Goal: Transaction & Acquisition: Purchase product/service

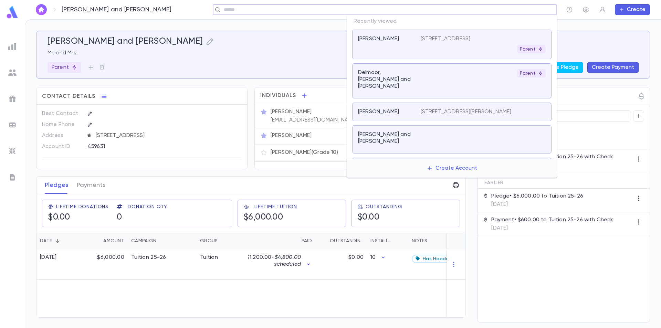
click at [509, 11] on input "text" at bounding box center [383, 10] width 322 height 7
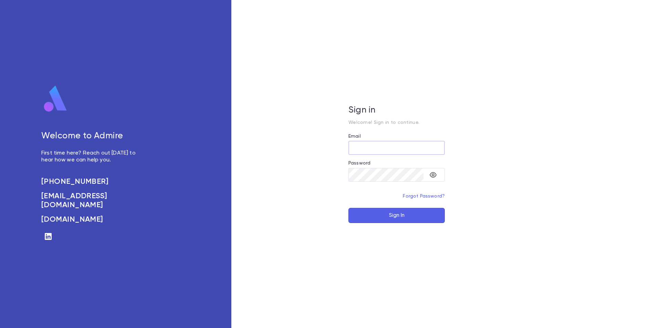
type input "**********"
click at [405, 219] on button "Sign In" at bounding box center [396, 215] width 96 height 15
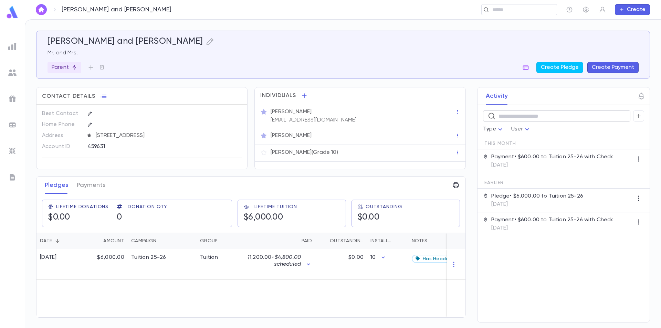
click at [513, 117] on input "text" at bounding box center [561, 116] width 127 height 11
click at [531, 7] on input "text" at bounding box center [388, 10] width 332 height 7
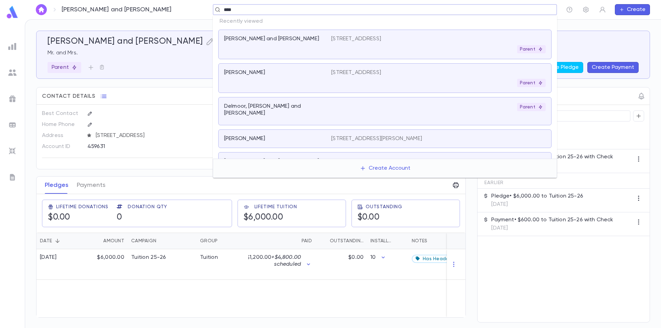
type input "*****"
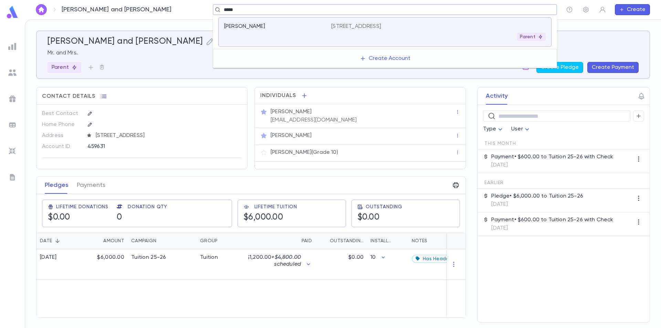
click at [470, 35] on div "Parent" at bounding box center [438, 37] width 214 height 8
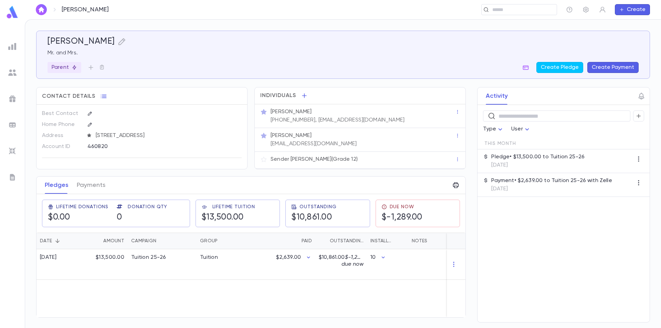
click at [595, 67] on button "Create Payment" at bounding box center [612, 67] width 51 height 11
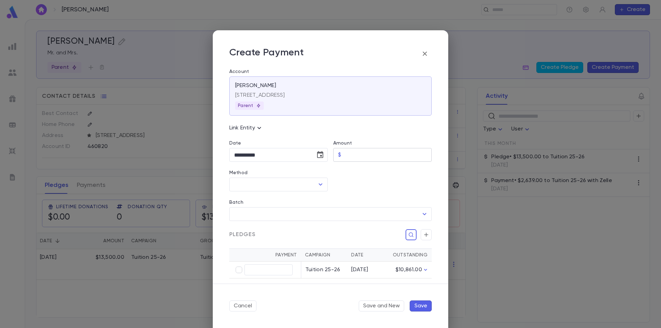
click at [348, 155] on input "Amount" at bounding box center [388, 154] width 88 height 13
type input "******"
click at [290, 190] on input "Method" at bounding box center [273, 184] width 82 height 13
click at [273, 263] on li "Zelle" at bounding box center [277, 265] width 97 height 11
type input "*****"
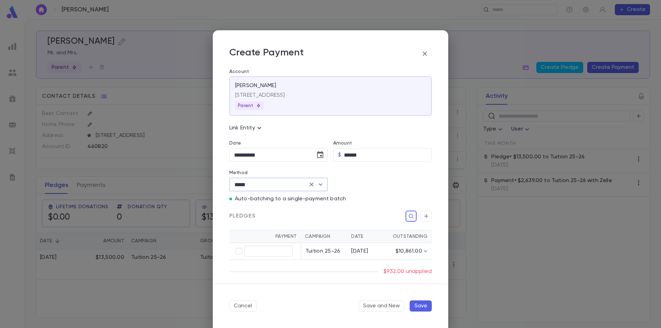
click at [321, 205] on div "Pledges" at bounding box center [328, 211] width 208 height 19
type input "******"
click at [297, 218] on div "Pledges" at bounding box center [330, 216] width 202 height 11
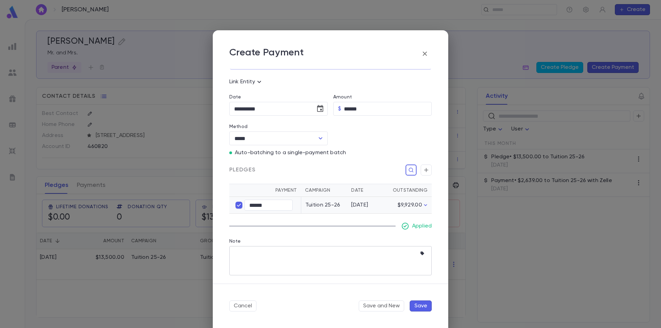
scroll to position [46, 0]
click at [421, 255] on icon "button" at bounding box center [423, 253] width 7 height 7
click at [408, 242] on div at bounding box center [330, 164] width 661 height 328
click at [416, 303] on button "Save" at bounding box center [421, 305] width 22 height 11
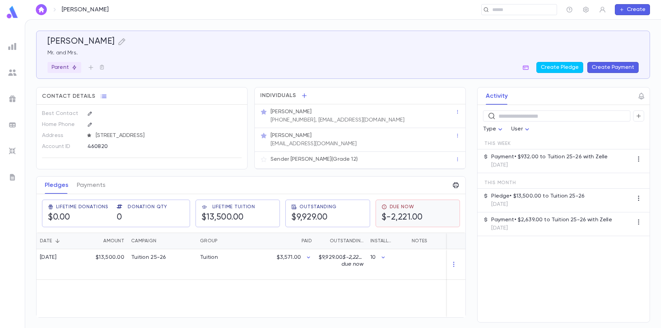
click at [442, 218] on div "Due Now $-2,221.00" at bounding box center [417, 213] width 73 height 19
click at [440, 217] on div "Due Now $-2,221.00" at bounding box center [418, 213] width 72 height 18
click at [431, 219] on div "Due Now $-2,221.00" at bounding box center [417, 213] width 73 height 19
click at [266, 212] on div "Lifetime Tuition $13,500.00" at bounding box center [237, 213] width 73 height 19
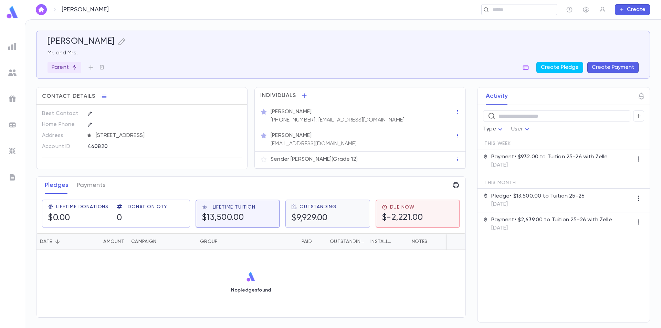
click at [302, 210] on div "Outstanding $9,929.00" at bounding box center [313, 213] width 45 height 19
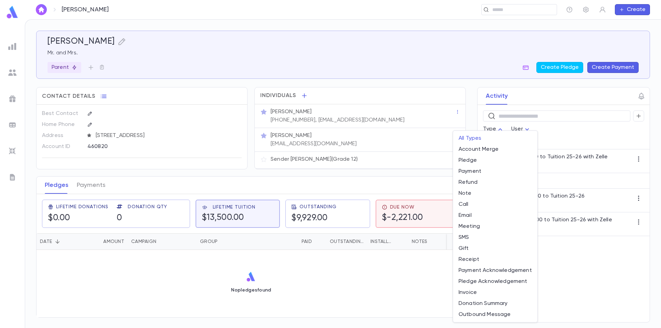
click at [493, 130] on body "[PERSON_NAME] ​ Create [PERSON_NAME] Mr. and Mrs. Parent Create Pledge Create P…" at bounding box center [330, 173] width 661 height 309
click at [561, 132] on div at bounding box center [330, 164] width 661 height 328
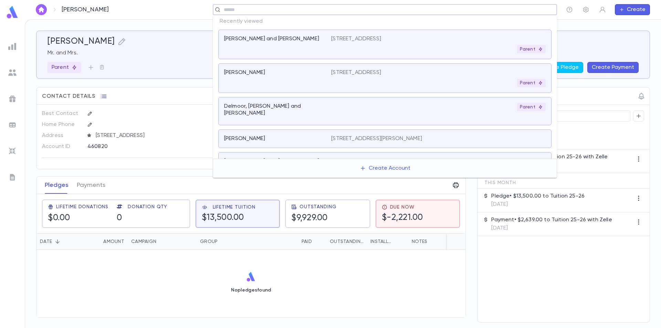
click at [506, 10] on input "text" at bounding box center [383, 10] width 322 height 7
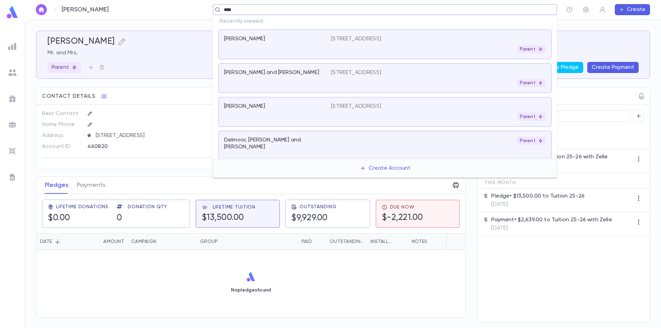
type input "*****"
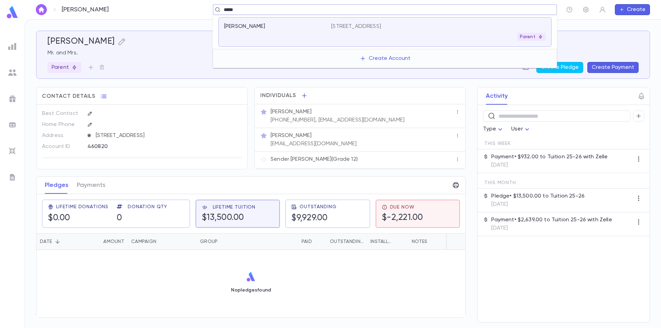
click at [348, 35] on div "Parent" at bounding box center [438, 37] width 214 height 8
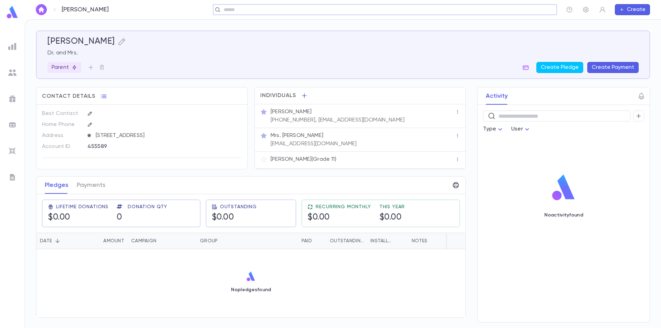
click at [598, 69] on button "Create Payment" at bounding box center [612, 67] width 51 height 11
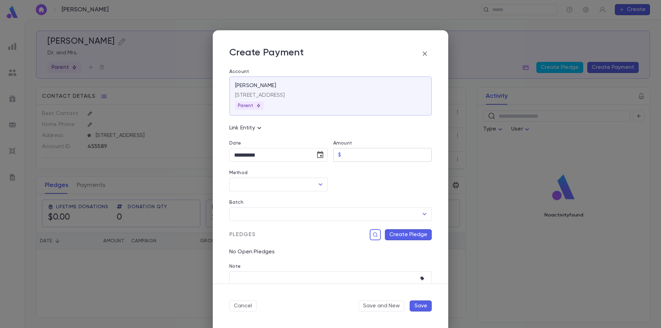
click at [377, 157] on input "Amount" at bounding box center [388, 154] width 88 height 13
click at [390, 156] on input "Amount" at bounding box center [388, 154] width 88 height 13
type input "********"
click at [378, 179] on div at bounding box center [380, 177] width 104 height 30
click at [283, 185] on input "Method" at bounding box center [273, 184] width 82 height 13
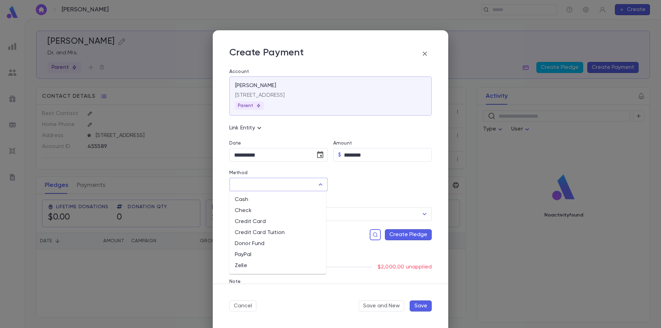
click at [284, 210] on li "Check" at bounding box center [277, 210] width 97 height 11
type input "*****"
click at [318, 198] on div "Batch ​" at bounding box center [328, 206] width 208 height 30
drag, startPoint x: 346, startPoint y: 183, endPoint x: 345, endPoint y: 187, distance: 3.8
click at [347, 185] on input "Check Number" at bounding box center [383, 184] width 78 height 13
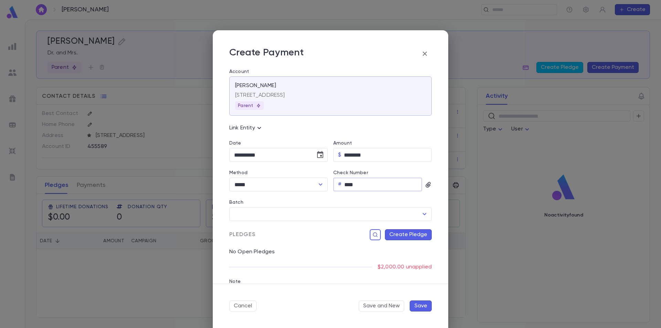
type input "****"
click at [343, 199] on div "Batch ​" at bounding box center [328, 206] width 208 height 30
click at [395, 232] on button "Create Pledge" at bounding box center [408, 234] width 47 height 11
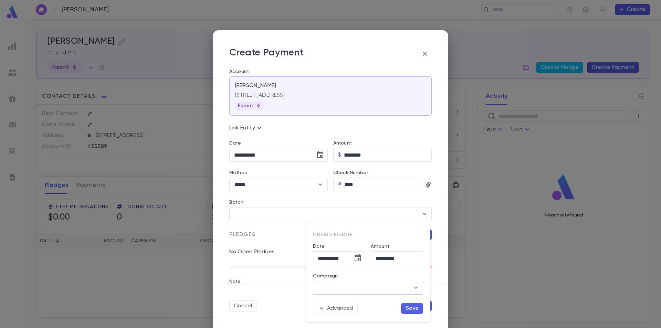
click at [346, 285] on input "Campaign" at bounding box center [363, 287] width 94 height 13
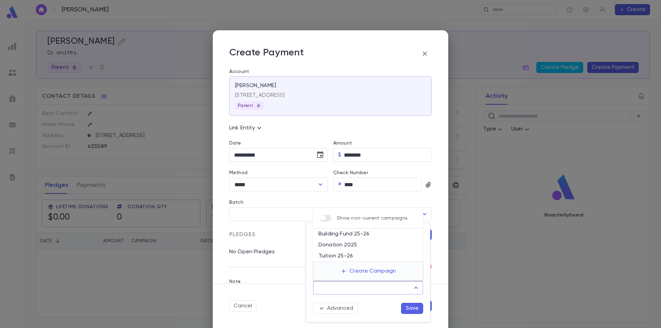
click at [358, 256] on li "Tuition 25-26" at bounding box center [368, 256] width 110 height 11
type input "**********"
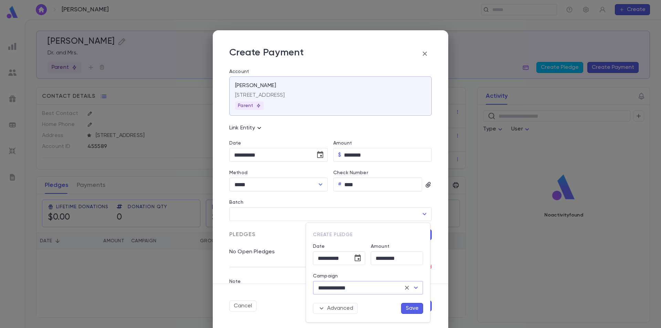
click at [408, 305] on button "Save" at bounding box center [412, 308] width 22 height 11
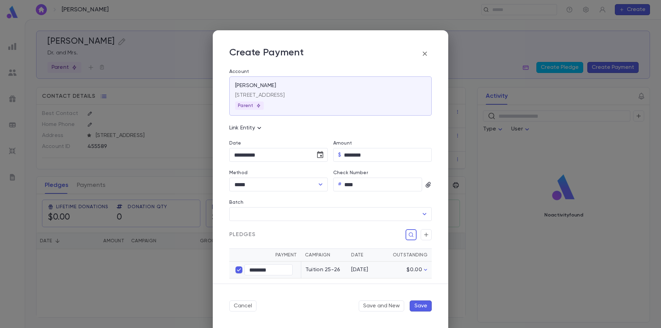
click at [422, 308] on button "Save" at bounding box center [421, 305] width 22 height 11
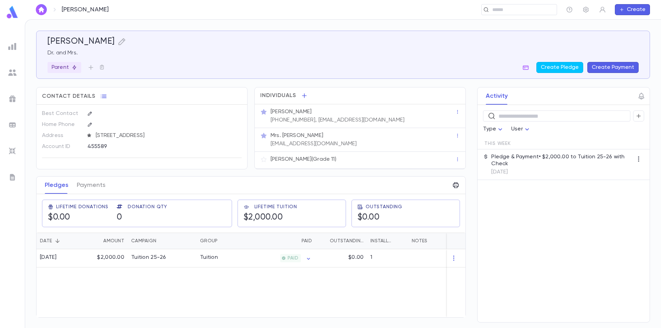
click at [13, 73] on img at bounding box center [12, 72] width 8 height 8
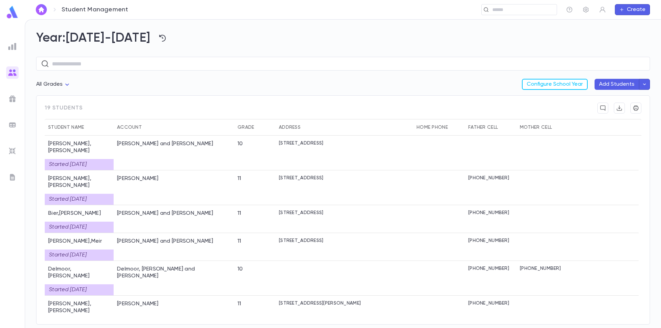
click at [14, 48] on img at bounding box center [12, 46] width 8 height 8
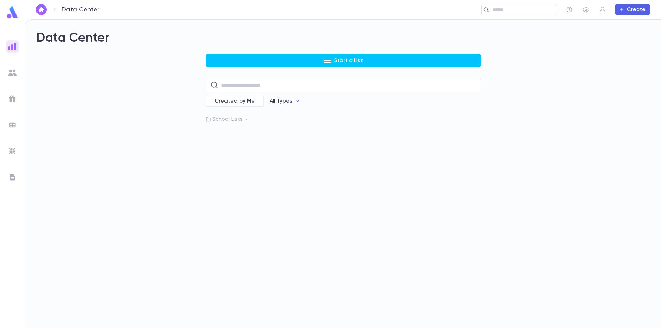
click at [16, 66] on ul at bounding box center [12, 183] width 25 height 290
click at [16, 70] on img at bounding box center [12, 72] width 8 height 8
